Goal: Information Seeking & Learning: Learn about a topic

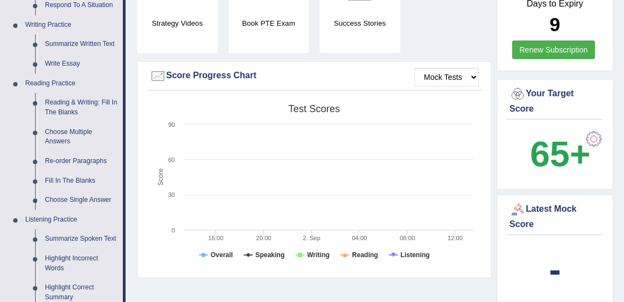
scroll to position [268, 0]
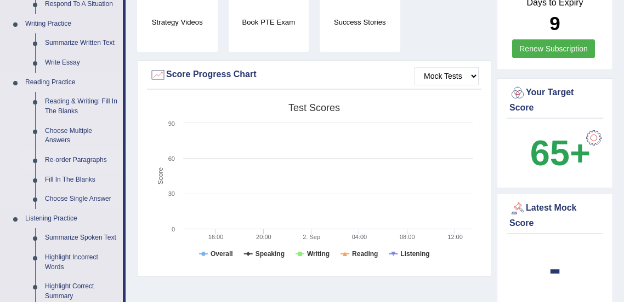
click at [91, 162] on link "Re-order Paragraphs" at bounding box center [81, 161] width 83 height 20
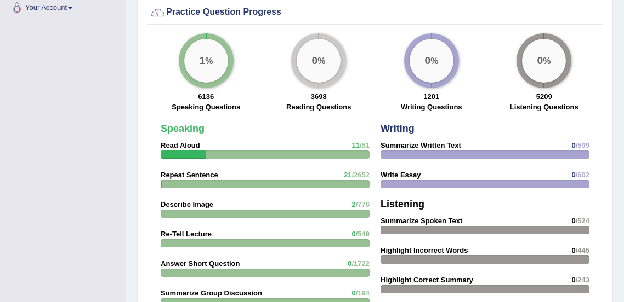
scroll to position [852, 0]
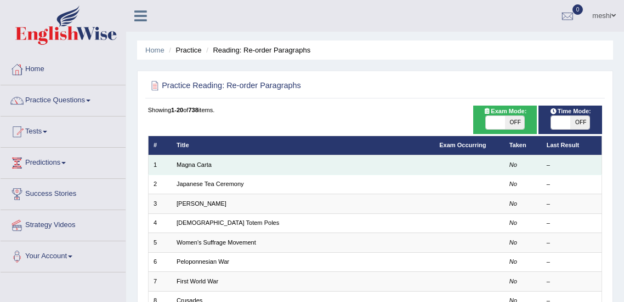
click at [510, 163] on em "No" at bounding box center [513, 165] width 8 height 7
click at [511, 165] on em "No" at bounding box center [513, 165] width 8 height 7
click at [206, 165] on link "Magna Carta" at bounding box center [193, 165] width 35 height 7
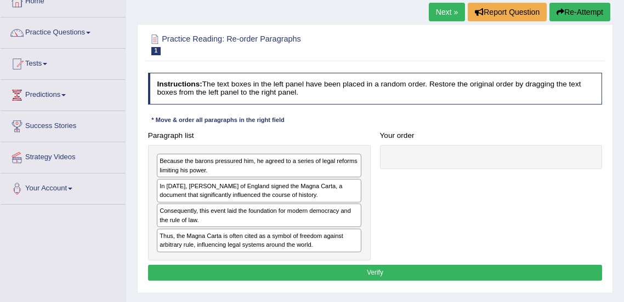
scroll to position [105, 0]
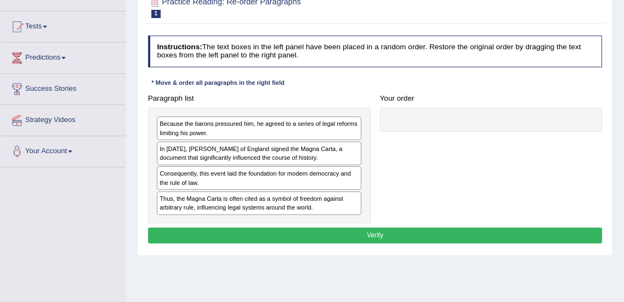
click at [312, 147] on div "In 1215, King John of England signed the Magna Carta, a document that significa…" at bounding box center [259, 154] width 204 height 24
click at [210, 149] on div "In 1215, King John of England signed the Magna Carta, a document that significa…" at bounding box center [259, 154] width 204 height 24
click at [298, 147] on div "In 1215, King John of England signed the Magna Carta, a document that significa…" at bounding box center [259, 154] width 204 height 24
click at [288, 150] on div "In 1215, King John of England signed the Magna Carta, a document that significa…" at bounding box center [259, 154] width 204 height 24
click at [287, 158] on div "In 1215, King John of England signed the Magna Carta, a document that significa…" at bounding box center [259, 154] width 204 height 24
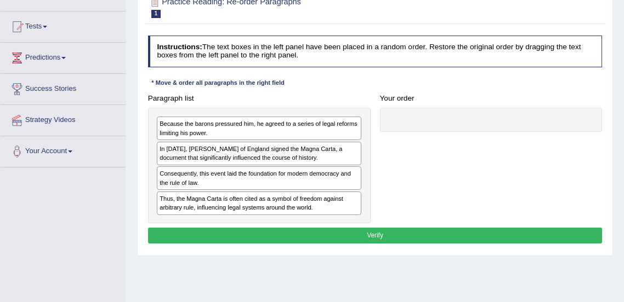
click at [352, 123] on div "Because the barons pressured him, he agreed to a series of legal reforms limiti…" at bounding box center [259, 129] width 204 height 24
click at [325, 135] on div "Because the barons pressured him, he agreed to a series of legal reforms limiti…" at bounding box center [259, 129] width 204 height 24
click at [329, 135] on div "Because the barons pressured him, he agreed to a series of legal reforms limiti…" at bounding box center [259, 129] width 204 height 24
click at [329, 199] on div "Thus, the Magna Carta is often cited as a symbol of freedom against arbitrary r…" at bounding box center [259, 204] width 204 height 24
click at [325, 238] on button "Verify" at bounding box center [375, 236] width 454 height 16
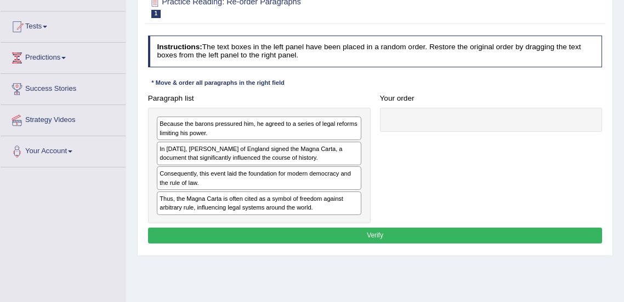
click at [323, 129] on div "Because the barons pressured him, he agreed to a series of legal reforms limiti…" at bounding box center [259, 129] width 204 height 24
click at [353, 142] on div "In 1215, King John of England signed the Magna Carta, a document that significa…" at bounding box center [259, 154] width 204 height 24
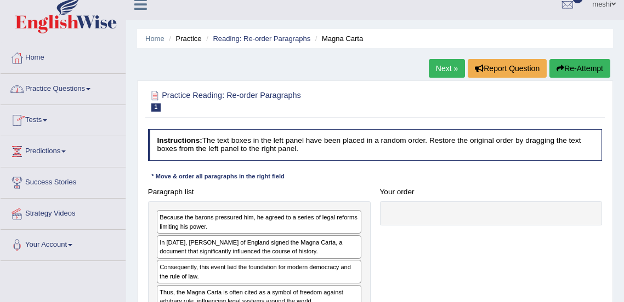
scroll to position [9, 0]
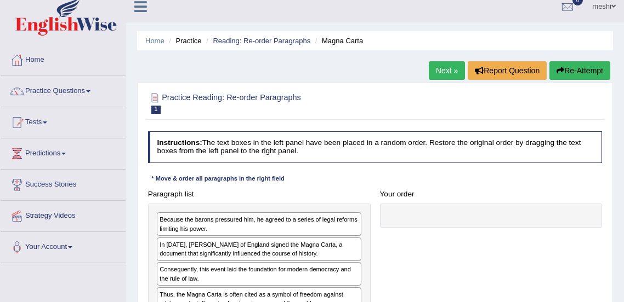
click at [71, 93] on link "Practice Questions" at bounding box center [63, 89] width 125 height 27
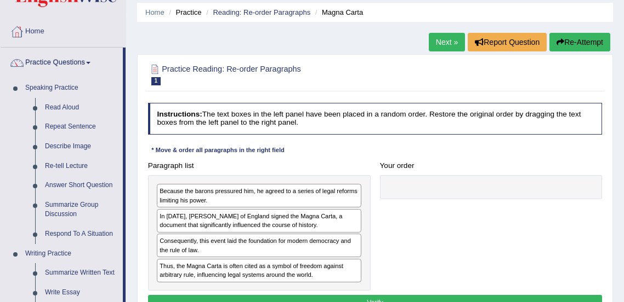
scroll to position [19, 0]
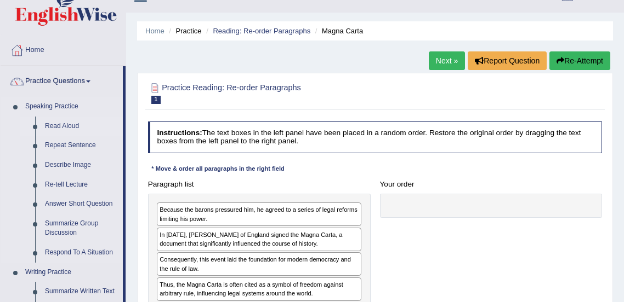
click at [70, 122] on link "Read Aloud" at bounding box center [81, 127] width 83 height 20
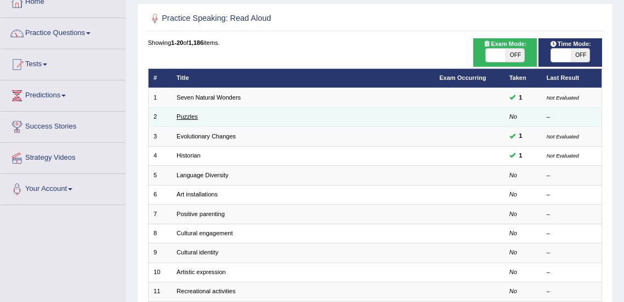
click at [191, 117] on link "Puzzles" at bounding box center [186, 116] width 21 height 7
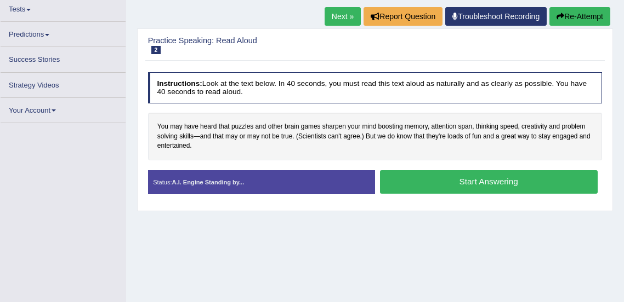
scroll to position [123, 0]
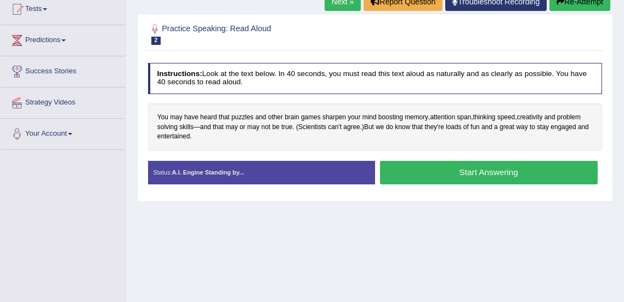
click at [489, 171] on button "Start Answering" at bounding box center [489, 173] width 218 height 24
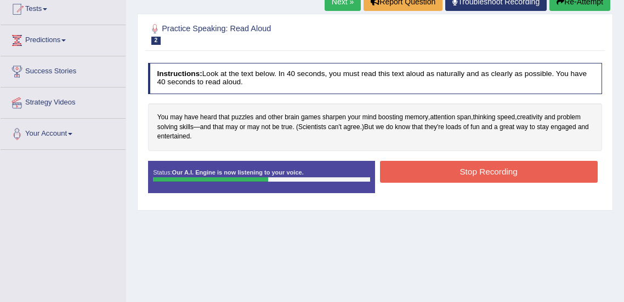
click at [482, 170] on button "Stop Recording" at bounding box center [489, 171] width 218 height 21
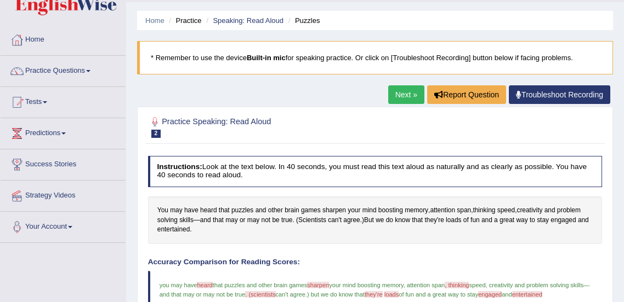
scroll to position [0, 0]
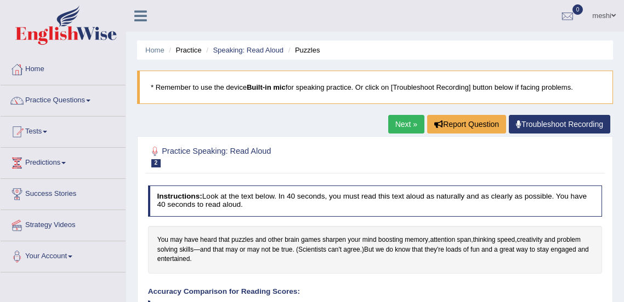
click at [402, 125] on link "Next »" at bounding box center [406, 124] width 36 height 19
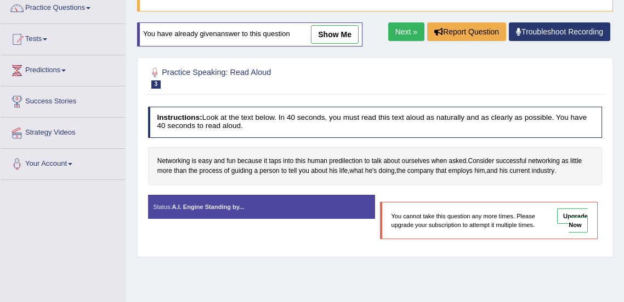
scroll to position [93, 0]
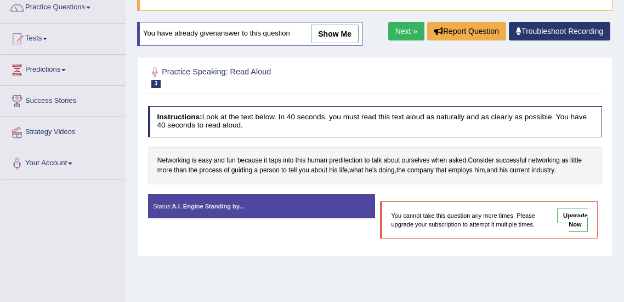
click at [398, 35] on link "Next »" at bounding box center [406, 31] width 36 height 19
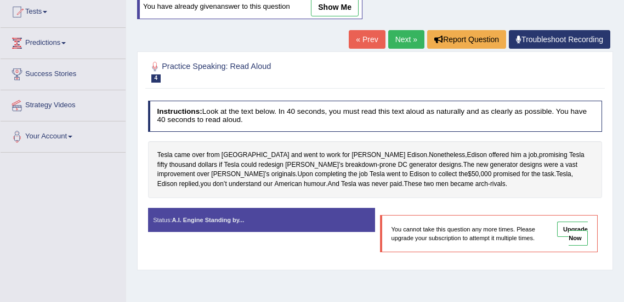
scroll to position [120, 0]
click at [410, 42] on link "Next »" at bounding box center [406, 39] width 36 height 19
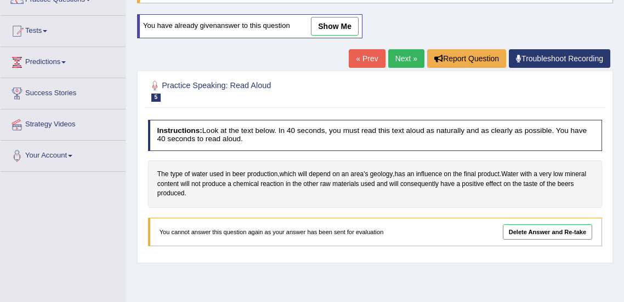
scroll to position [102, 0]
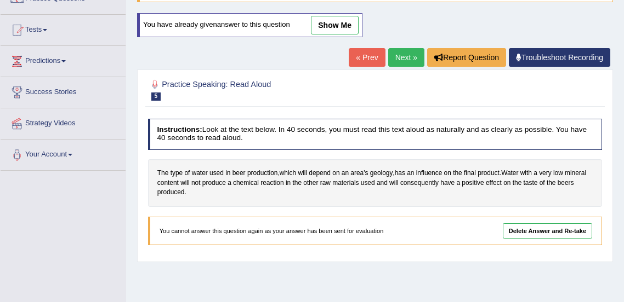
click at [398, 60] on link "Next »" at bounding box center [406, 57] width 36 height 19
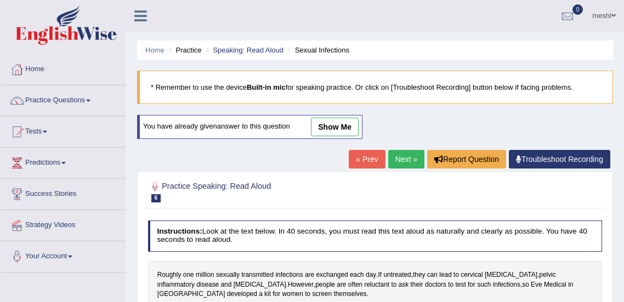
click at [77, 95] on link "Practice Questions" at bounding box center [63, 98] width 125 height 27
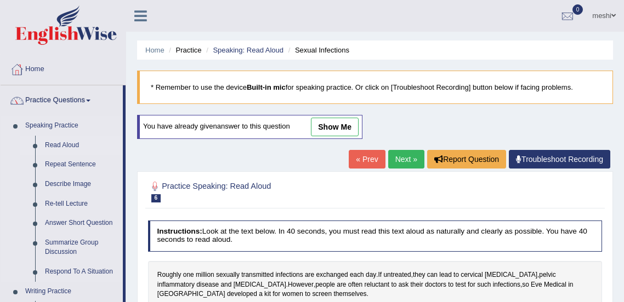
click at [65, 143] on link "Read Aloud" at bounding box center [81, 146] width 83 height 20
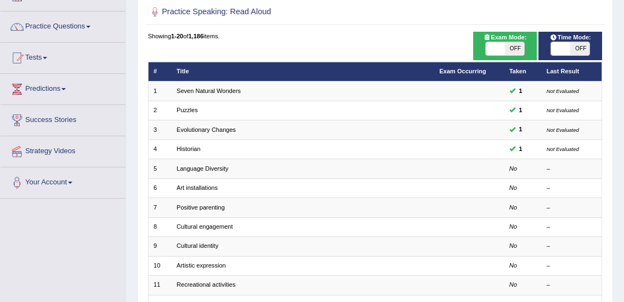
scroll to position [76, 0]
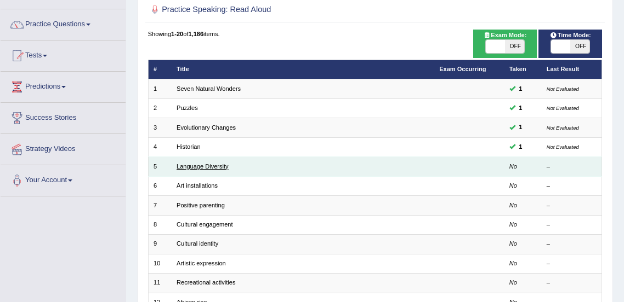
click at [211, 163] on link "Language Diversity" at bounding box center [202, 166] width 52 height 7
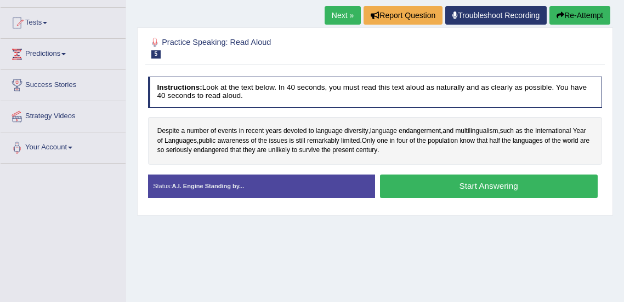
scroll to position [97, 0]
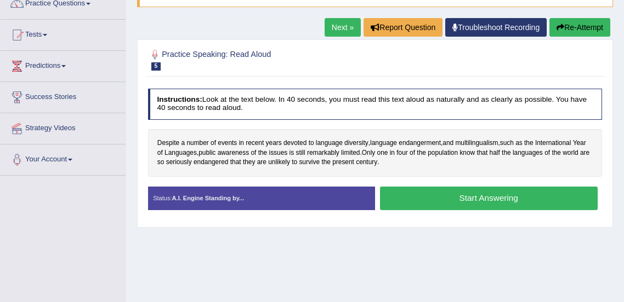
click at [488, 196] on button "Start Answering" at bounding box center [489, 199] width 218 height 24
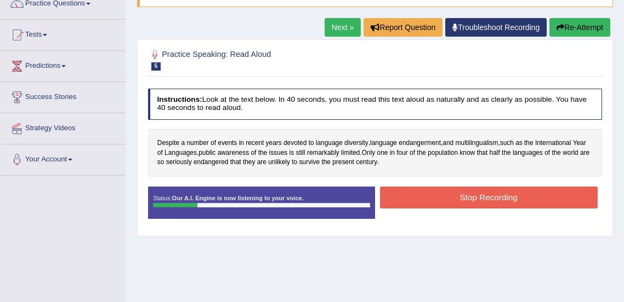
click at [565, 26] on button "Re-Attempt" at bounding box center [579, 27] width 61 height 19
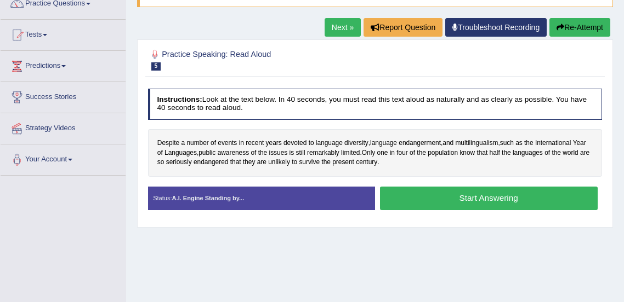
scroll to position [97, 0]
click at [497, 199] on button "Start Answering" at bounding box center [489, 199] width 218 height 24
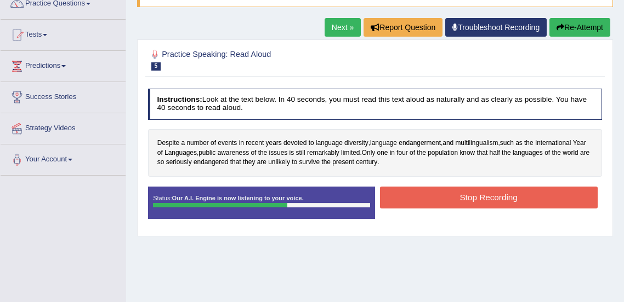
click at [494, 197] on button "Stop Recording" at bounding box center [489, 197] width 218 height 21
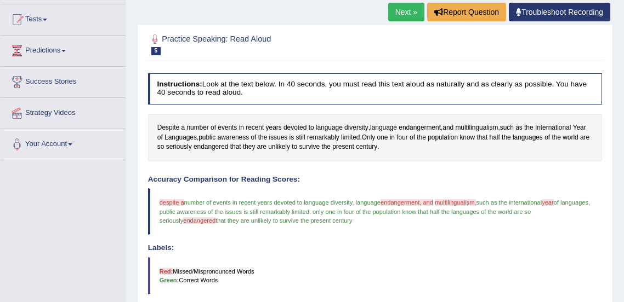
scroll to position [0, 0]
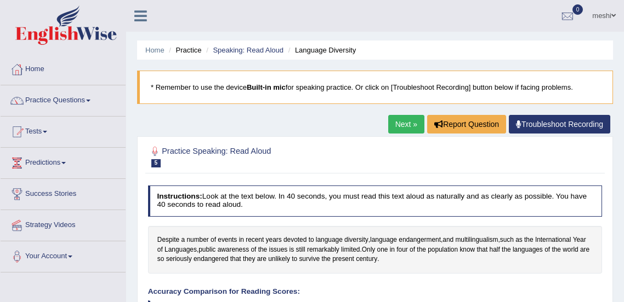
click at [407, 124] on link "Next »" at bounding box center [406, 124] width 36 height 19
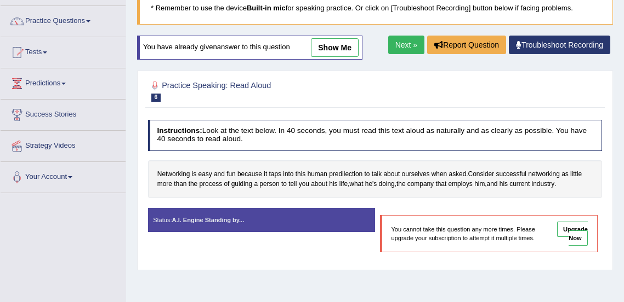
click at [402, 44] on link "Next »" at bounding box center [406, 45] width 36 height 19
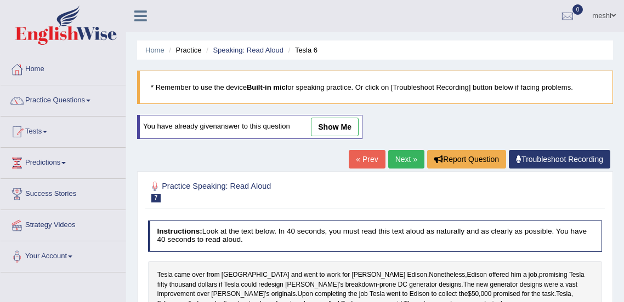
click at [84, 96] on link "Practice Questions" at bounding box center [63, 98] width 125 height 27
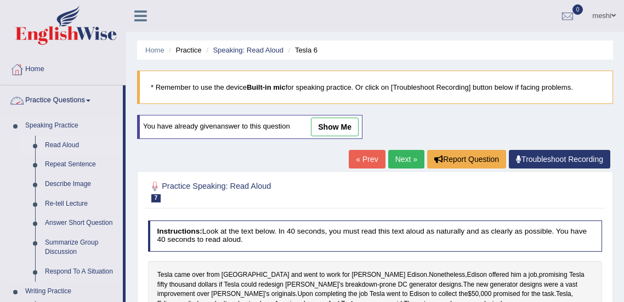
click at [68, 147] on link "Read Aloud" at bounding box center [81, 146] width 83 height 20
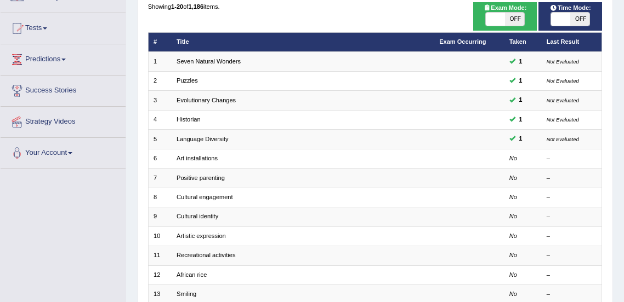
scroll to position [110, 0]
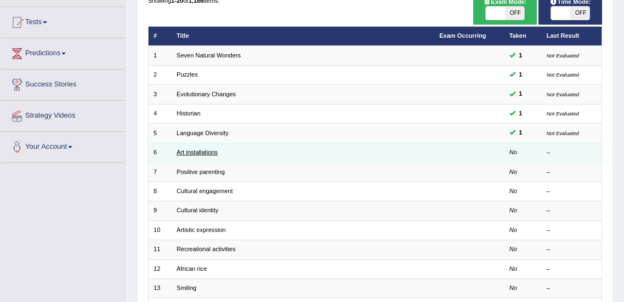
click at [203, 150] on link "Art installations" at bounding box center [196, 152] width 41 height 7
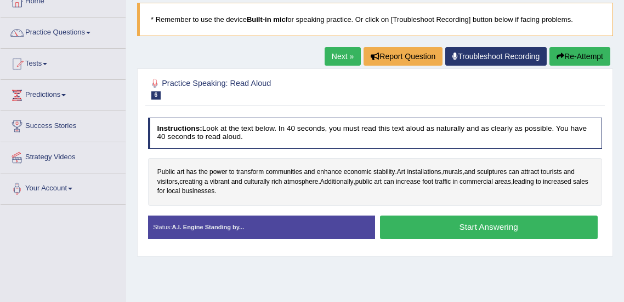
scroll to position [71, 0]
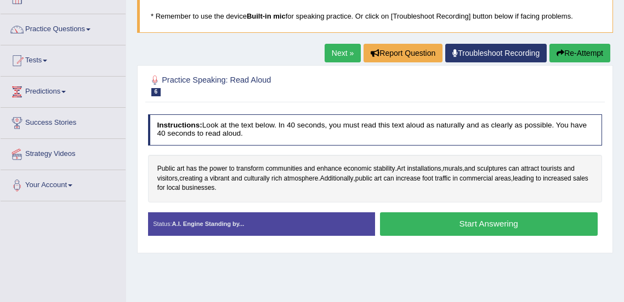
click at [505, 213] on button "Start Answering" at bounding box center [489, 225] width 218 height 24
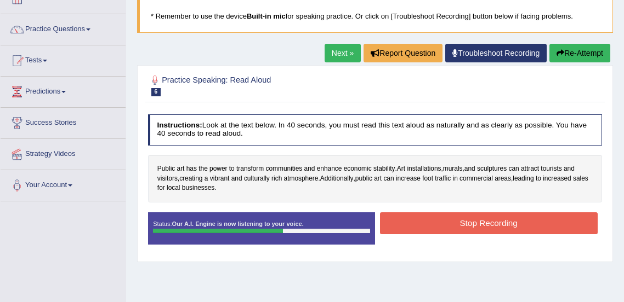
click at [489, 224] on button "Stop Recording" at bounding box center [489, 223] width 218 height 21
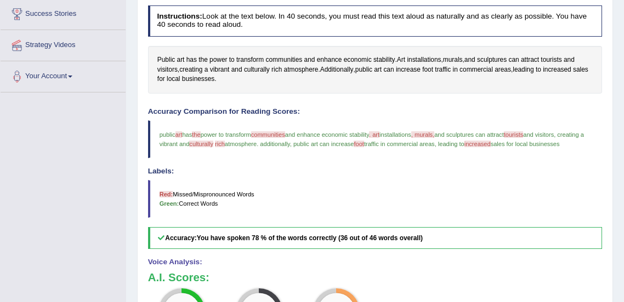
scroll to position [0, 0]
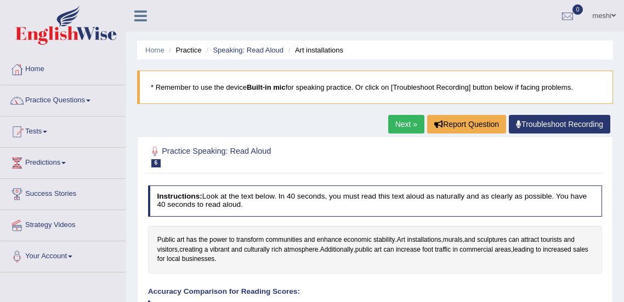
click at [412, 123] on link "Next »" at bounding box center [406, 124] width 36 height 19
